Goal: Register for event/course

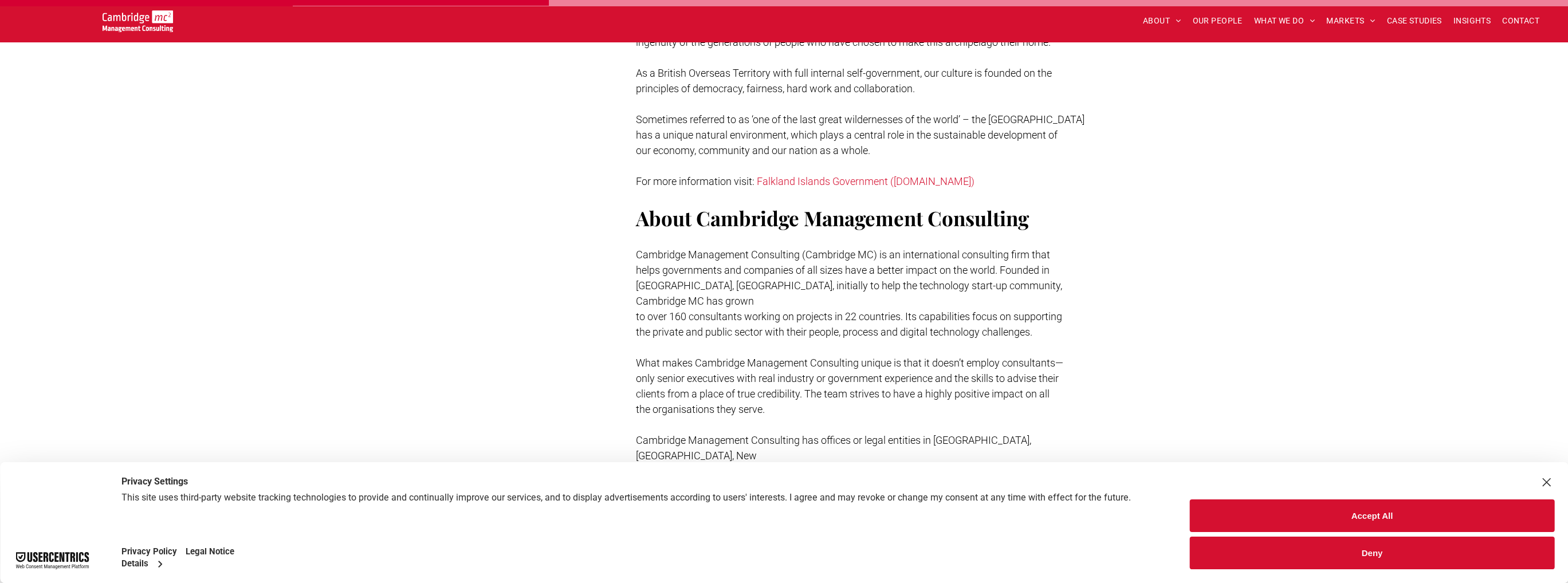
scroll to position [916, 0]
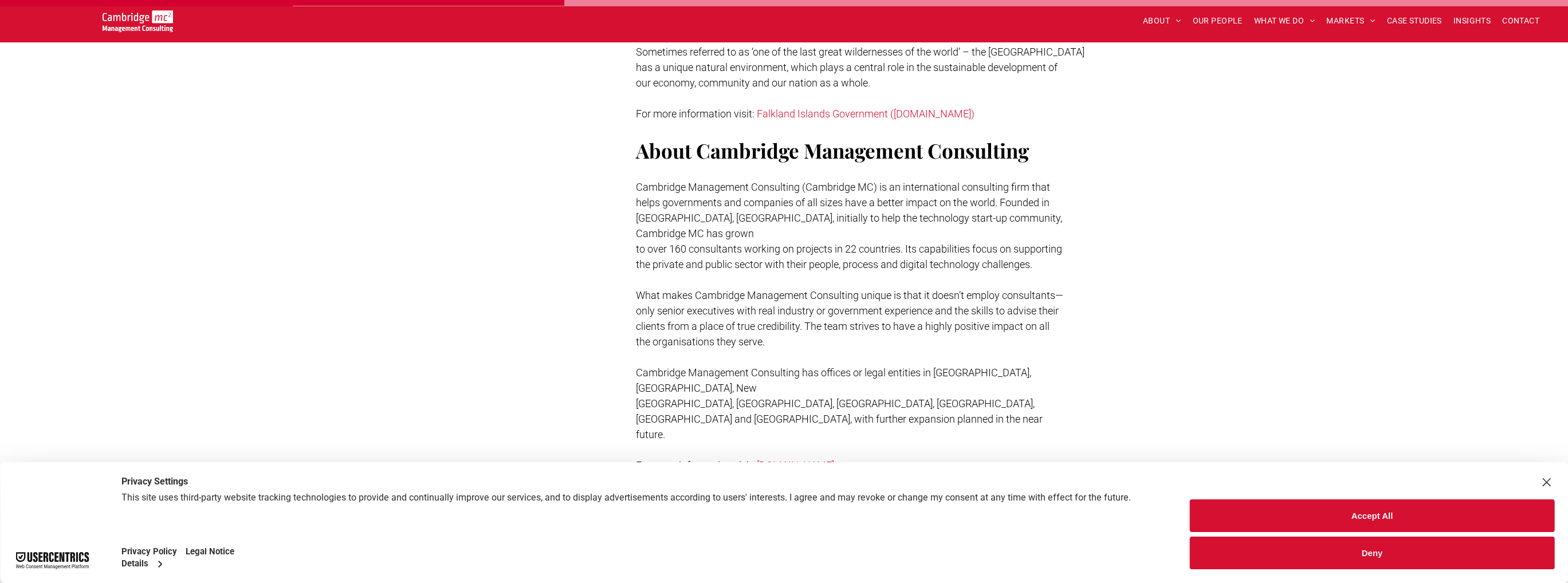
click at [1360, 507] on button "Accept All" at bounding box center [1372, 515] width 365 height 33
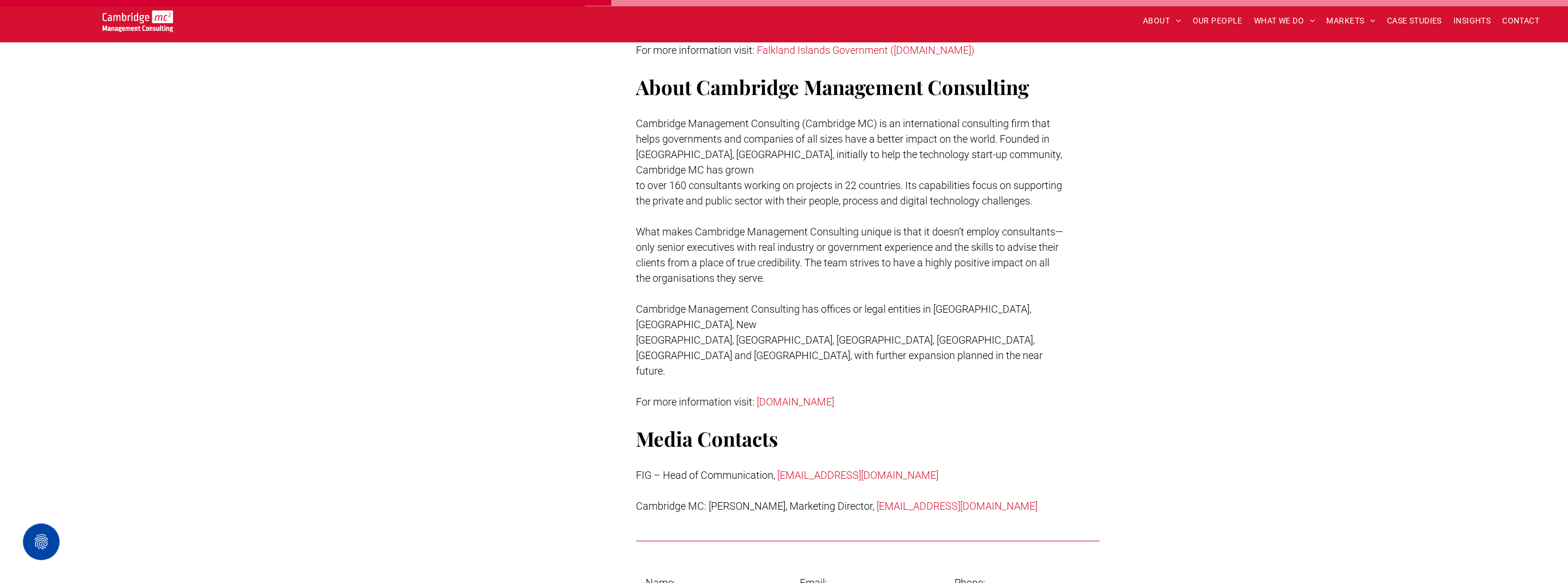
scroll to position [973, 0]
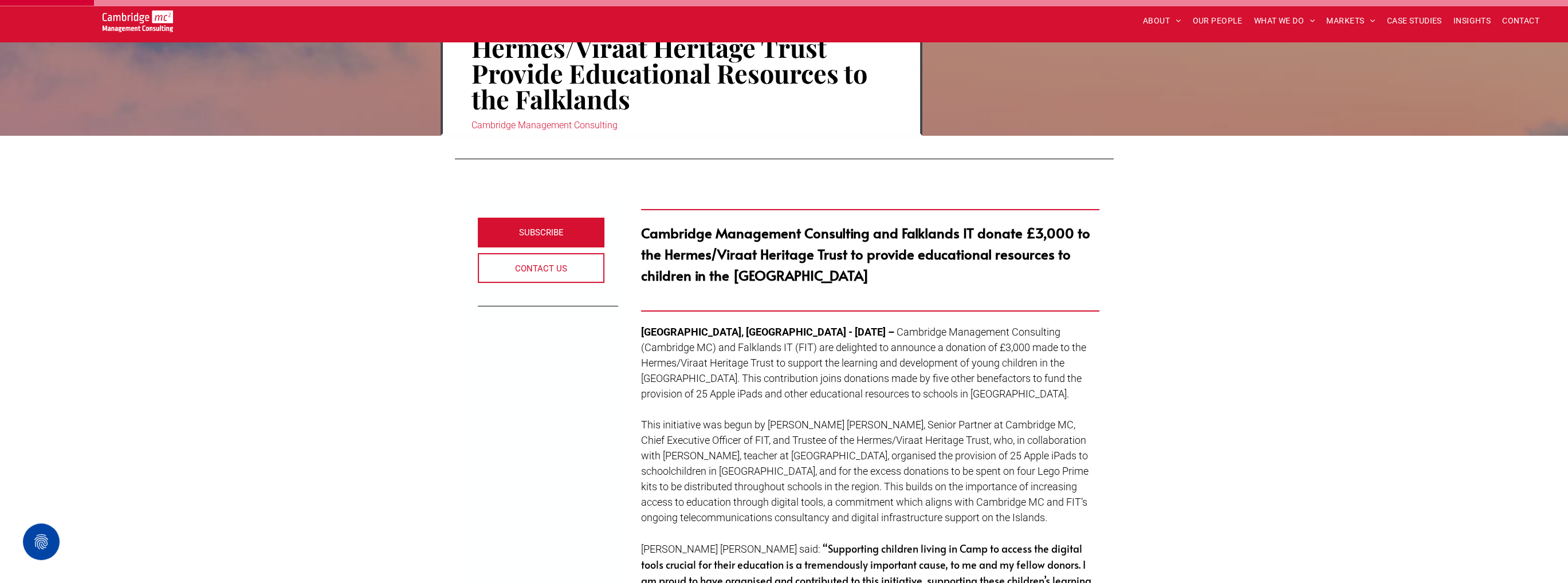
scroll to position [229, 0]
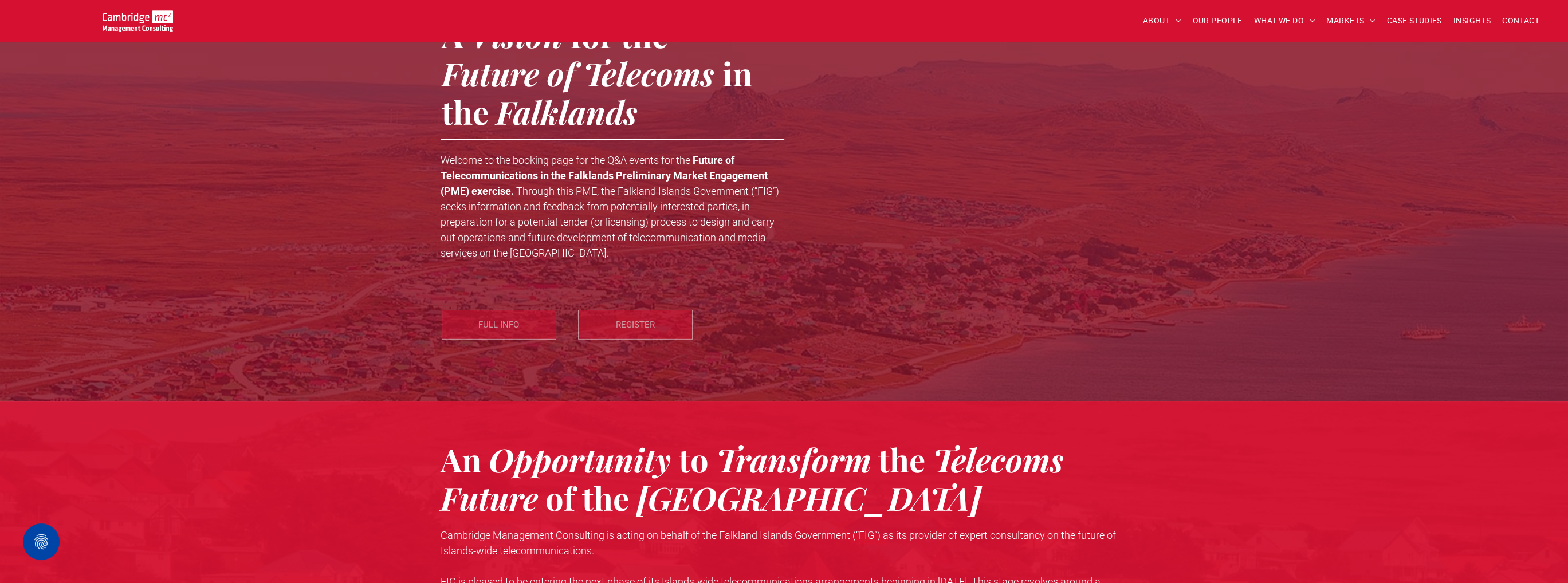
scroll to position [229, 0]
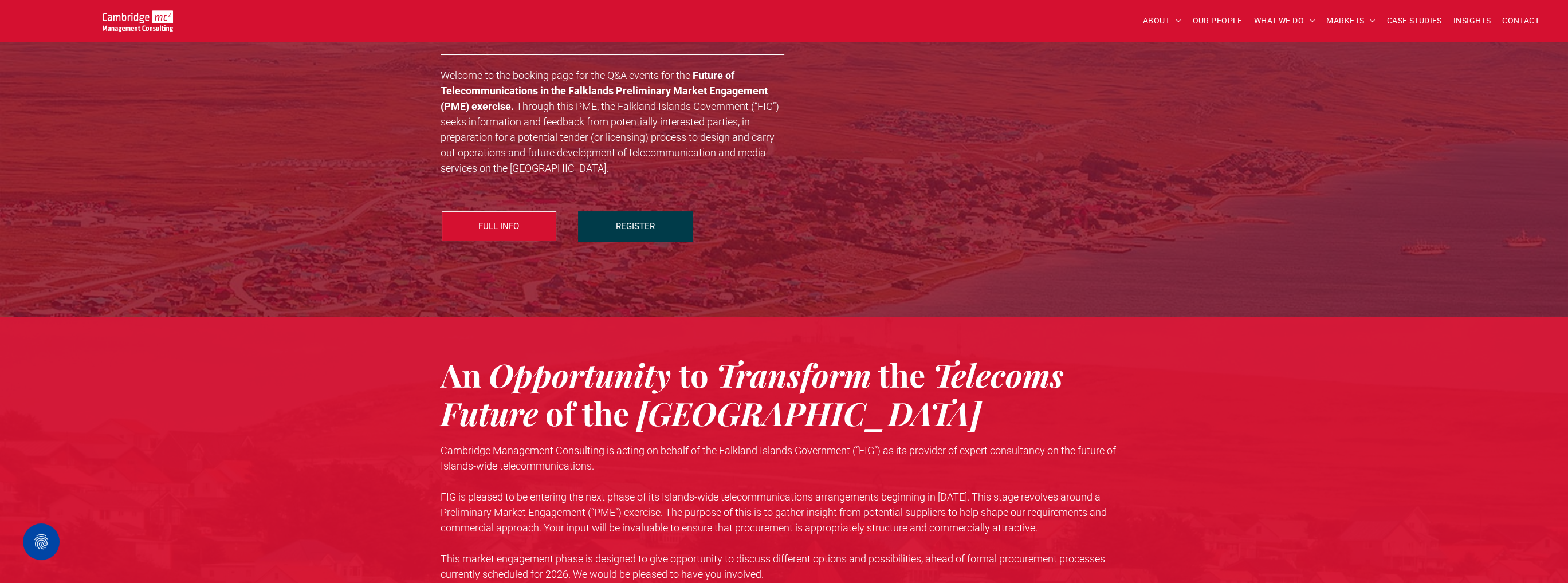
click at [630, 223] on span "REGISTER" at bounding box center [636, 226] width 39 height 29
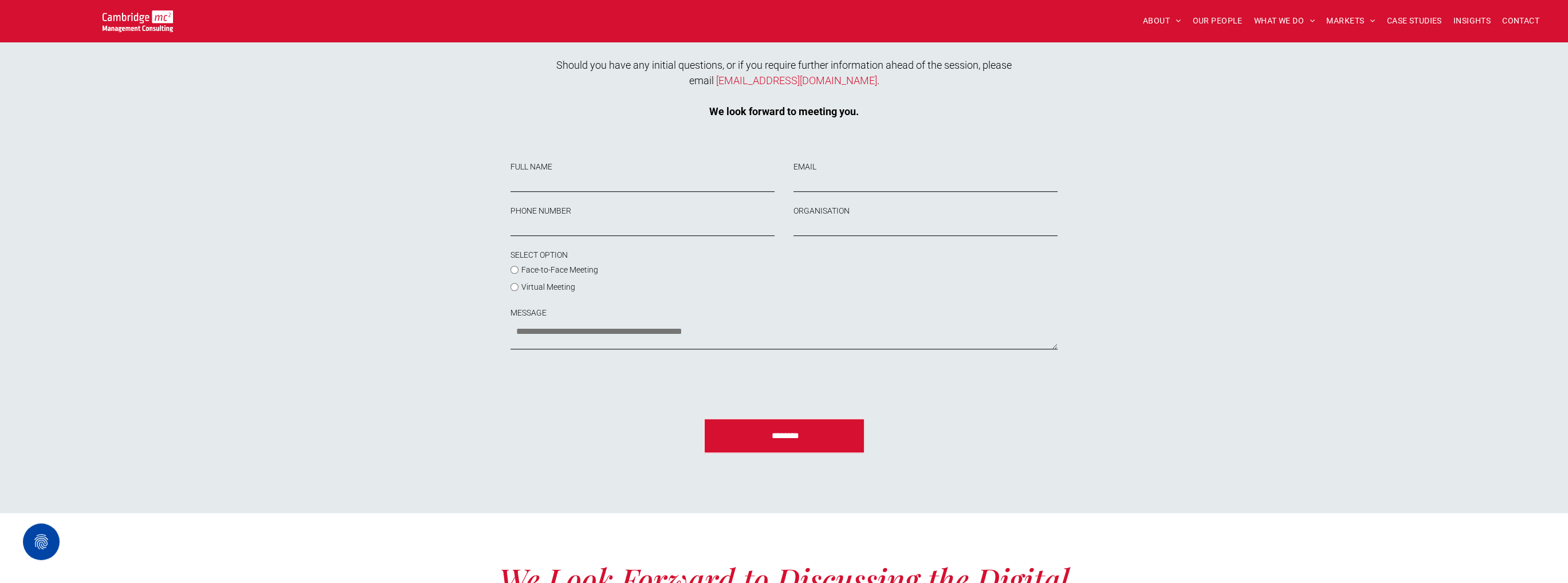
scroll to position [1238, 0]
